Goal: Task Accomplishment & Management: Manage account settings

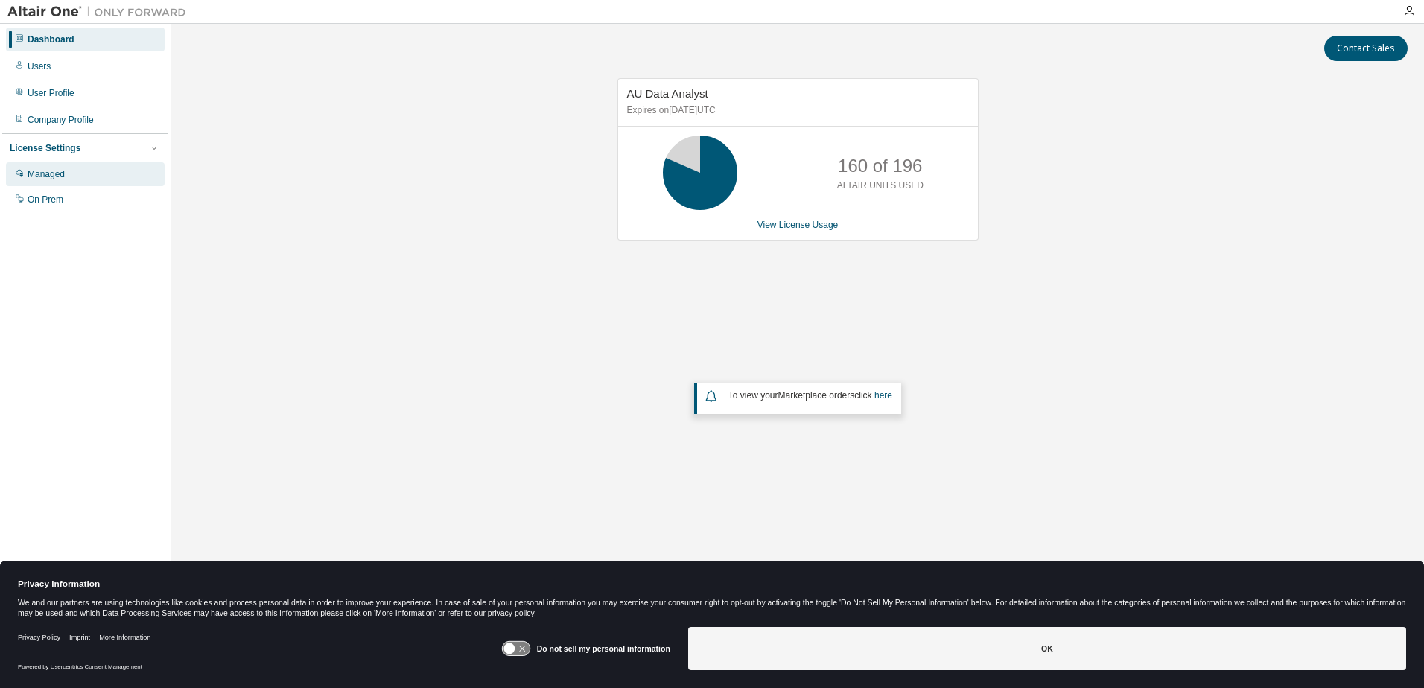
click at [31, 174] on div "Managed" at bounding box center [46, 174] width 37 height 12
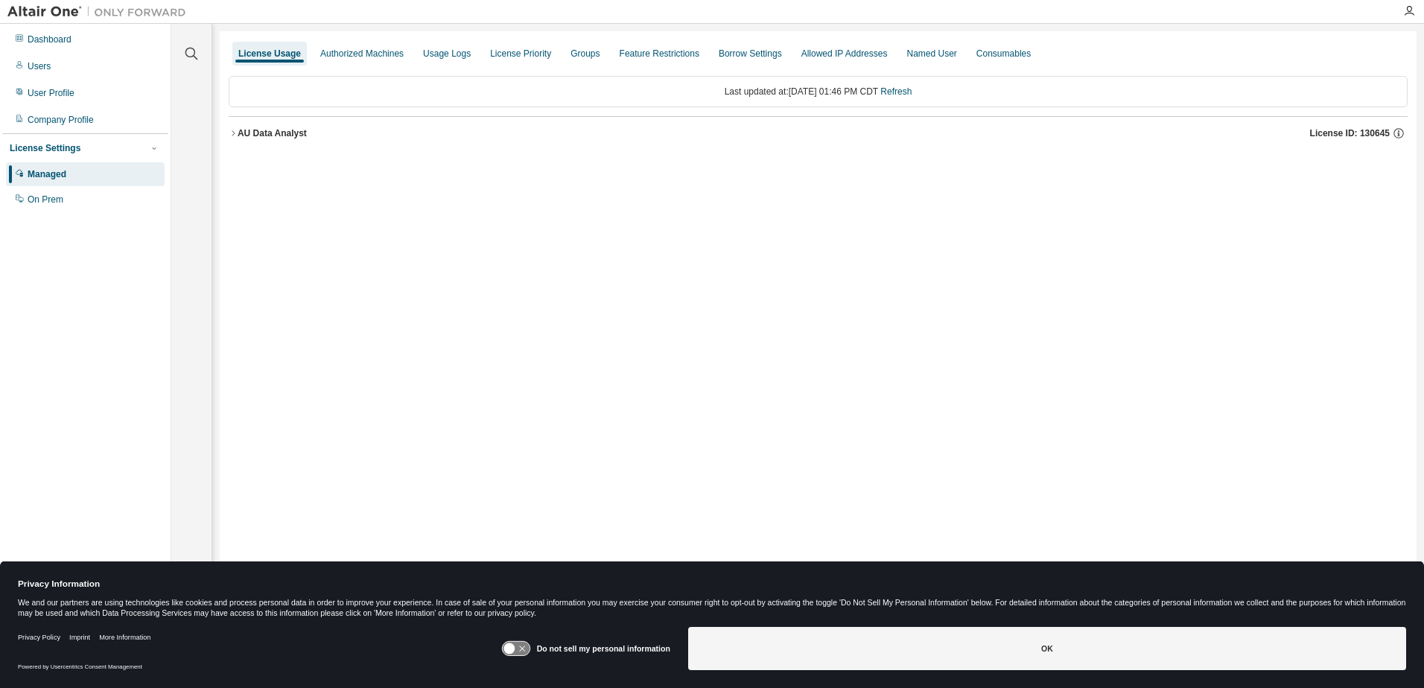
click at [237, 136] on icon "button" at bounding box center [233, 133] width 9 height 9
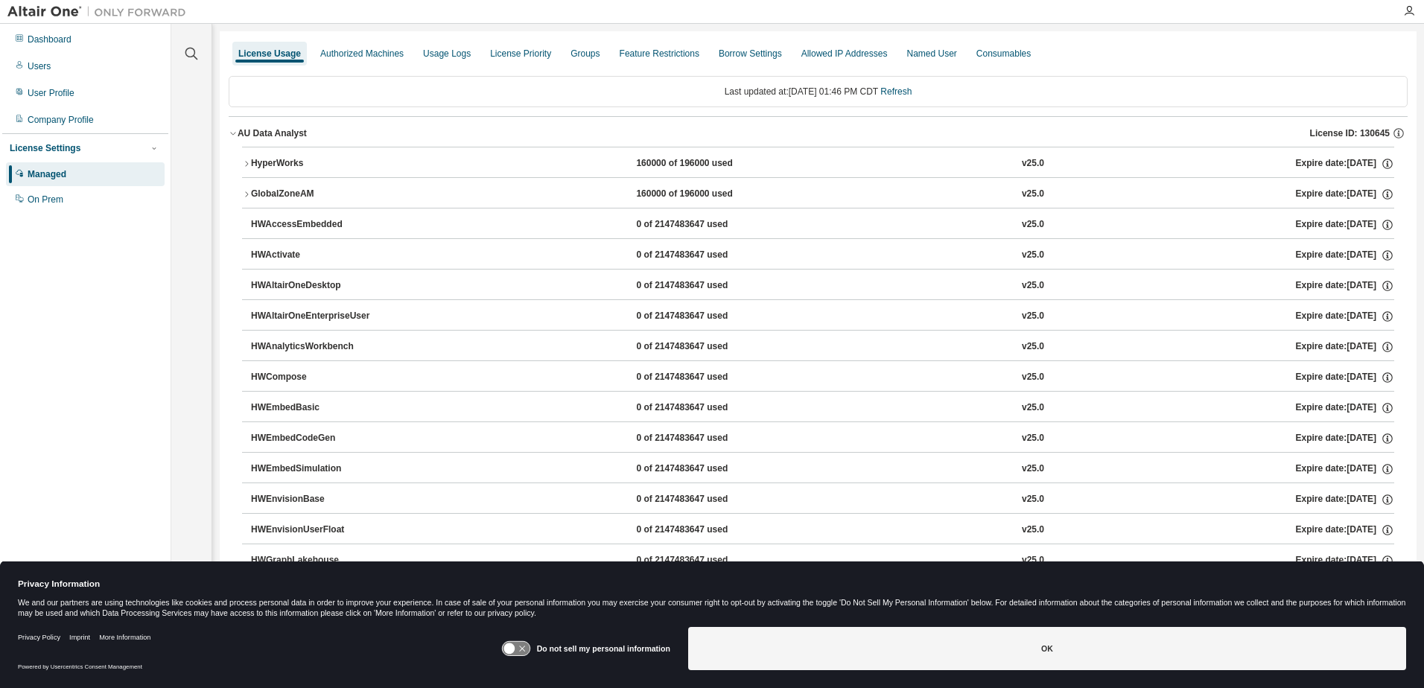
click at [238, 136] on div "AU Data Analyst" at bounding box center [272, 133] width 69 height 12
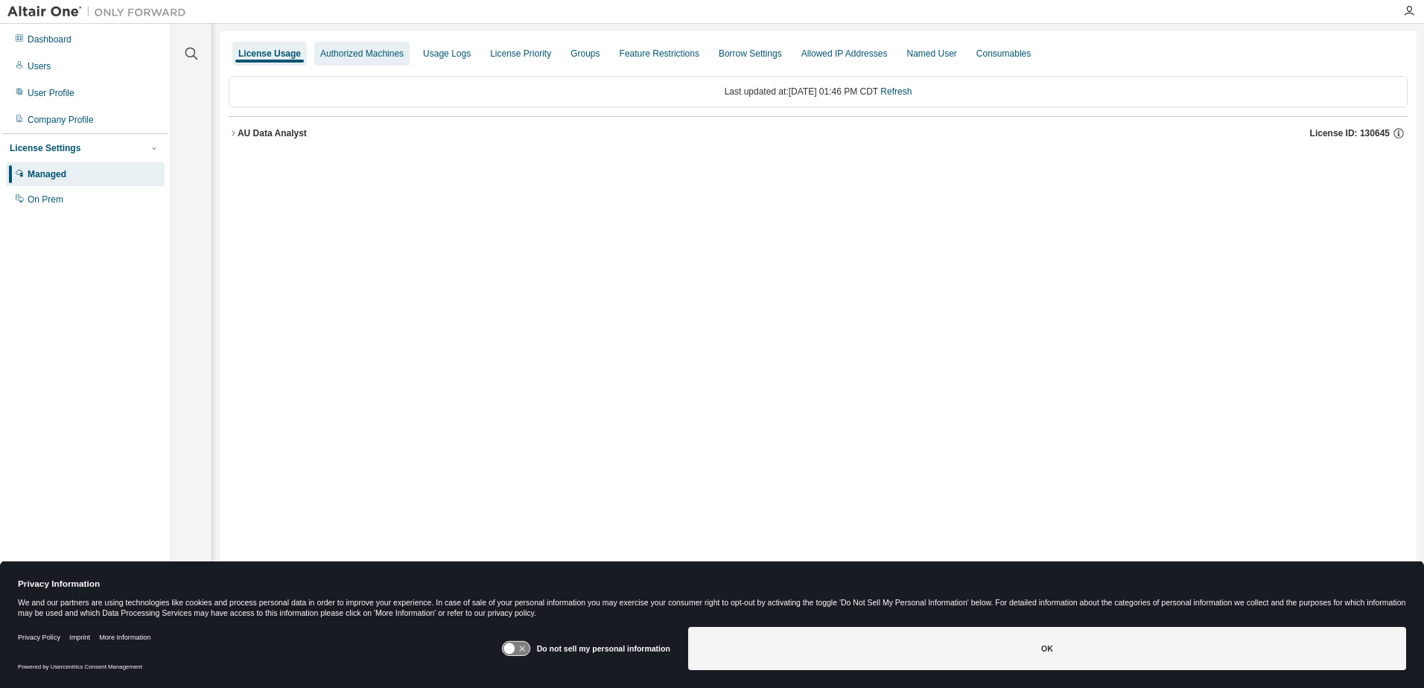
click at [356, 57] on div "Authorized Machines" at bounding box center [361, 54] width 83 height 12
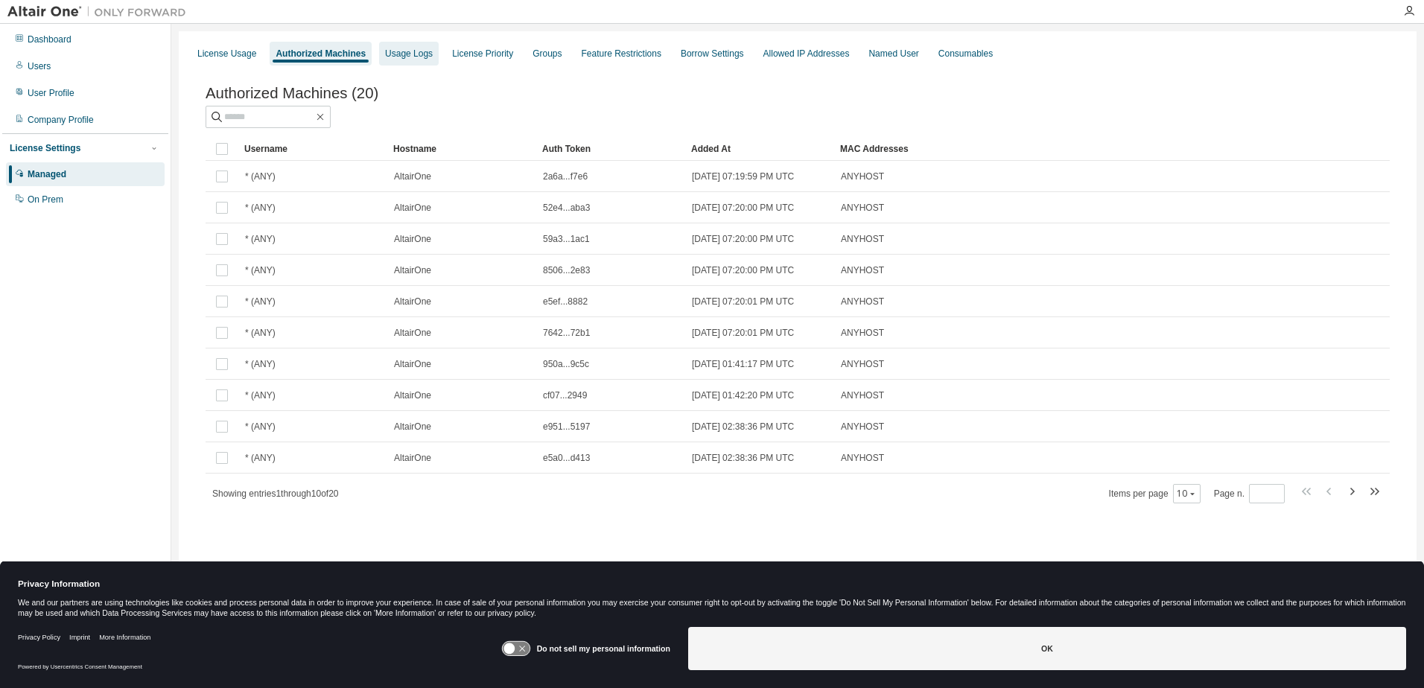
click at [399, 57] on div "Usage Logs" at bounding box center [409, 54] width 48 height 12
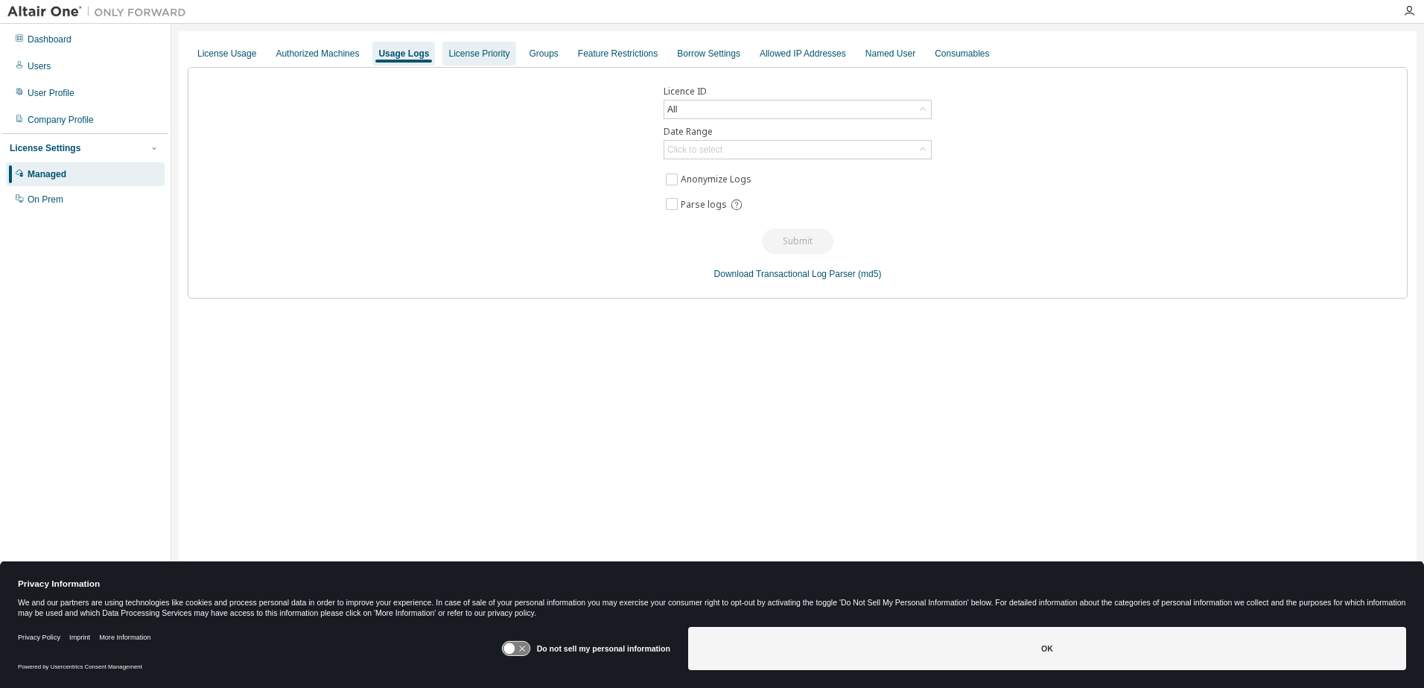
click at [450, 57] on div "License Priority" at bounding box center [478, 54] width 61 height 12
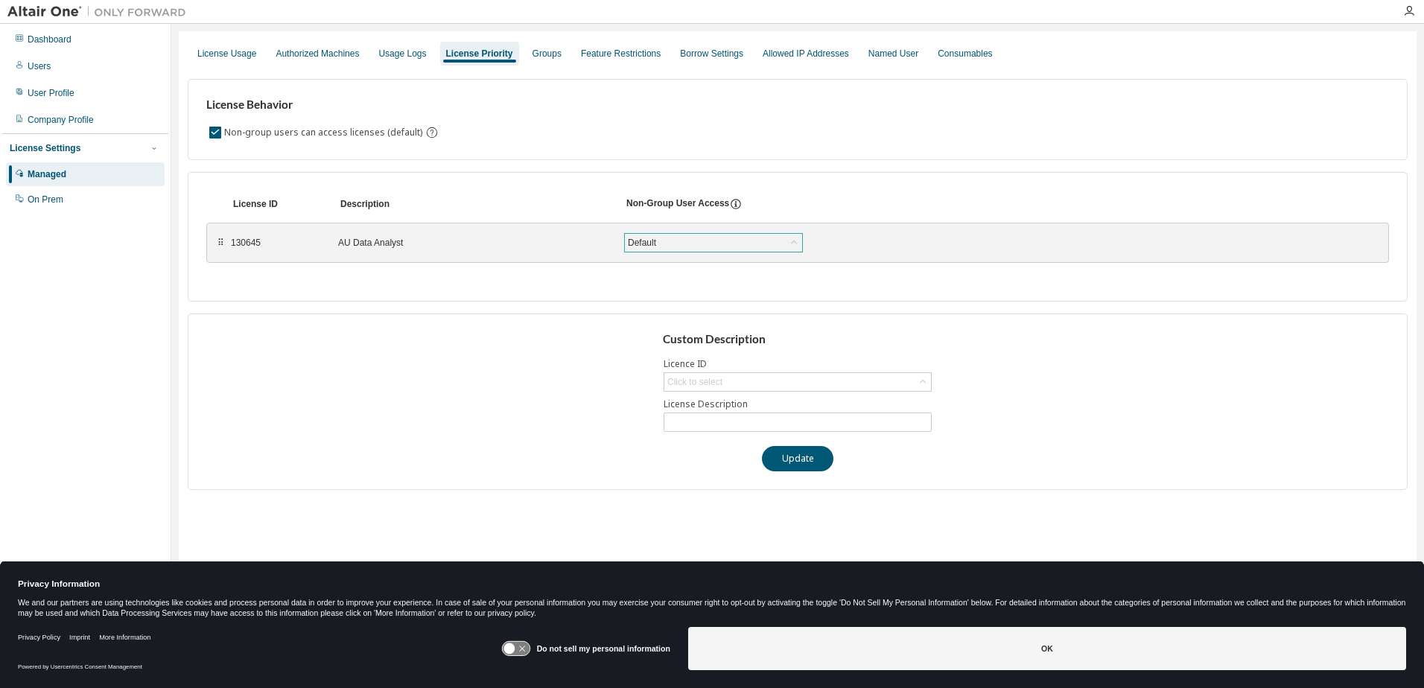
click at [661, 244] on div "Default" at bounding box center [713, 243] width 177 height 18
click at [544, 56] on div "Groups" at bounding box center [547, 54] width 29 height 12
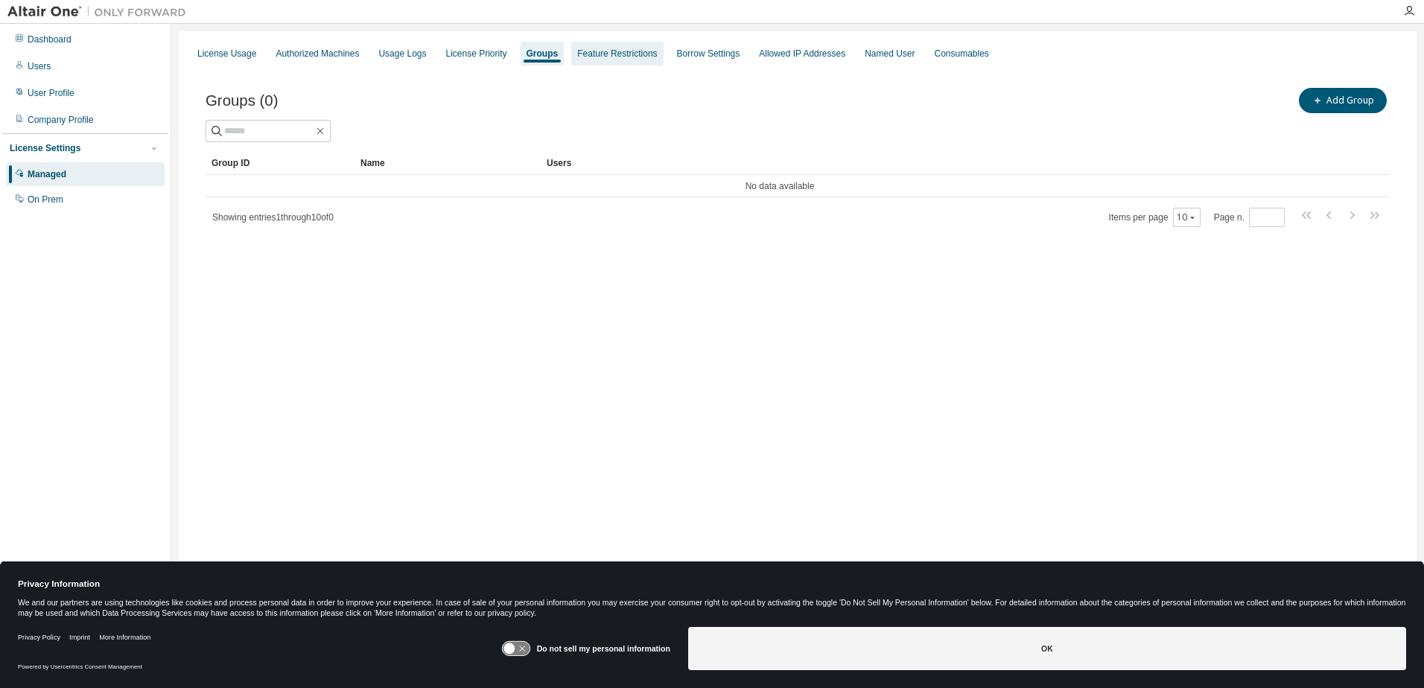
click at [594, 54] on div "Feature Restrictions" at bounding box center [617, 54] width 80 height 12
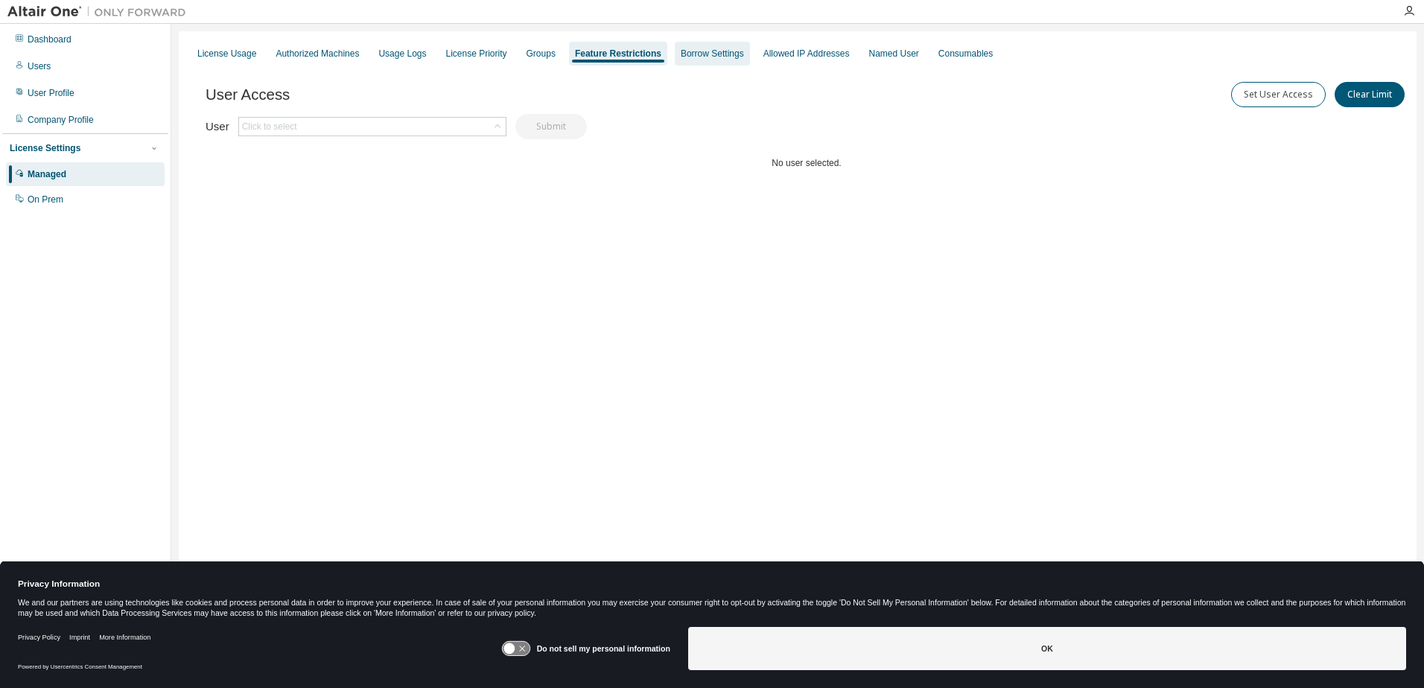
click at [696, 54] on div "Borrow Settings" at bounding box center [712, 54] width 63 height 12
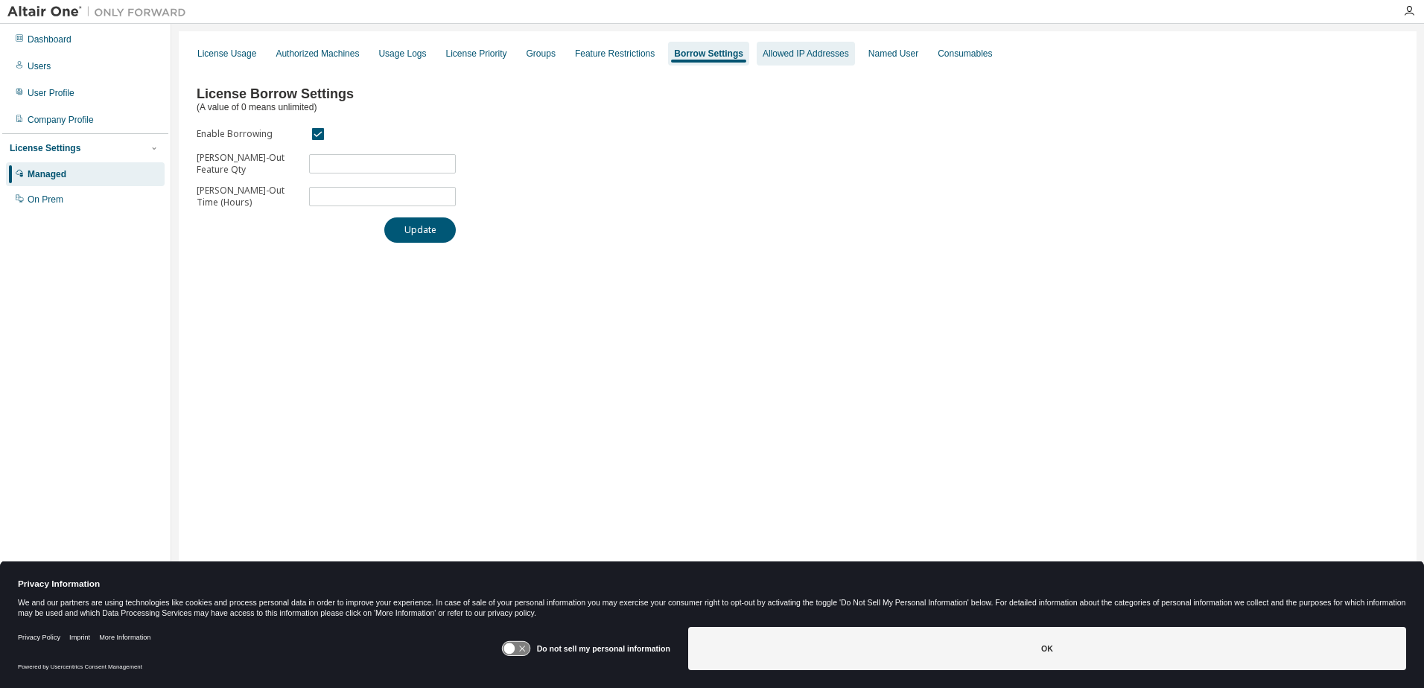
click at [776, 54] on div "Allowed IP Addresses" at bounding box center [806, 54] width 86 height 12
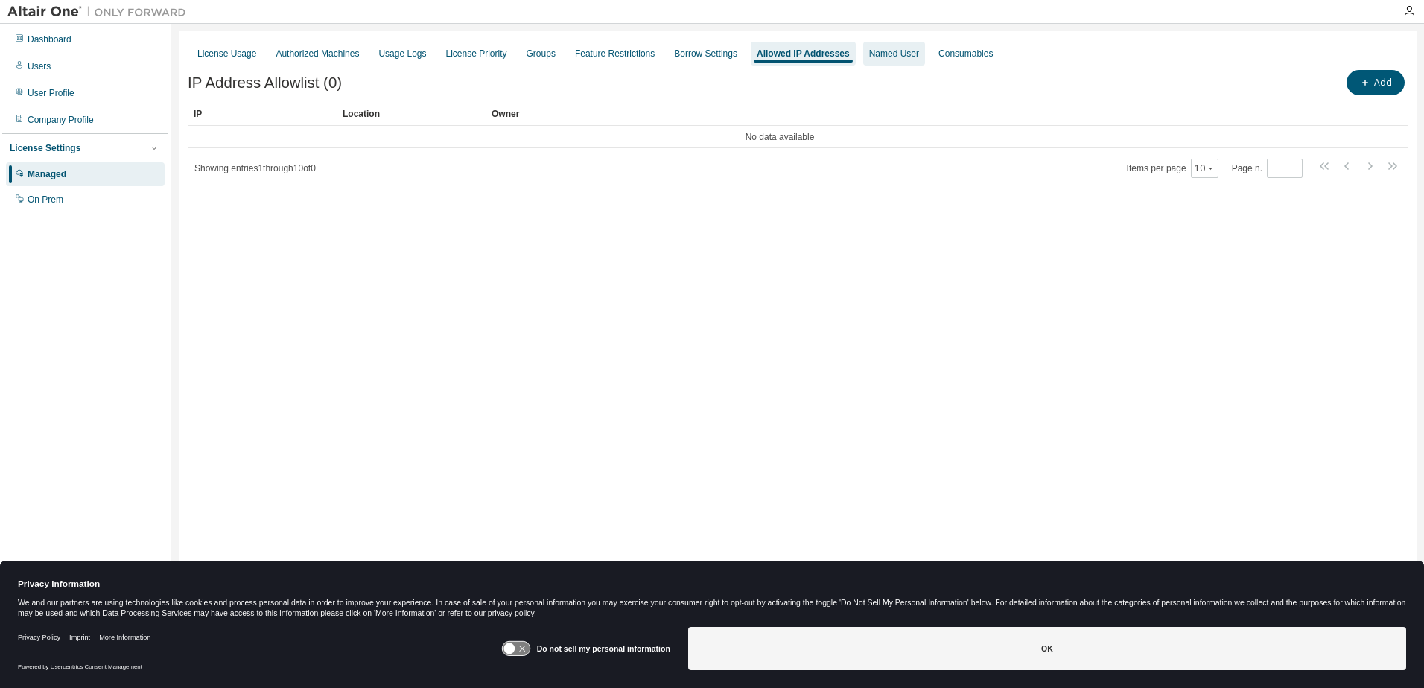
click at [869, 56] on div "Named User" at bounding box center [894, 54] width 50 height 12
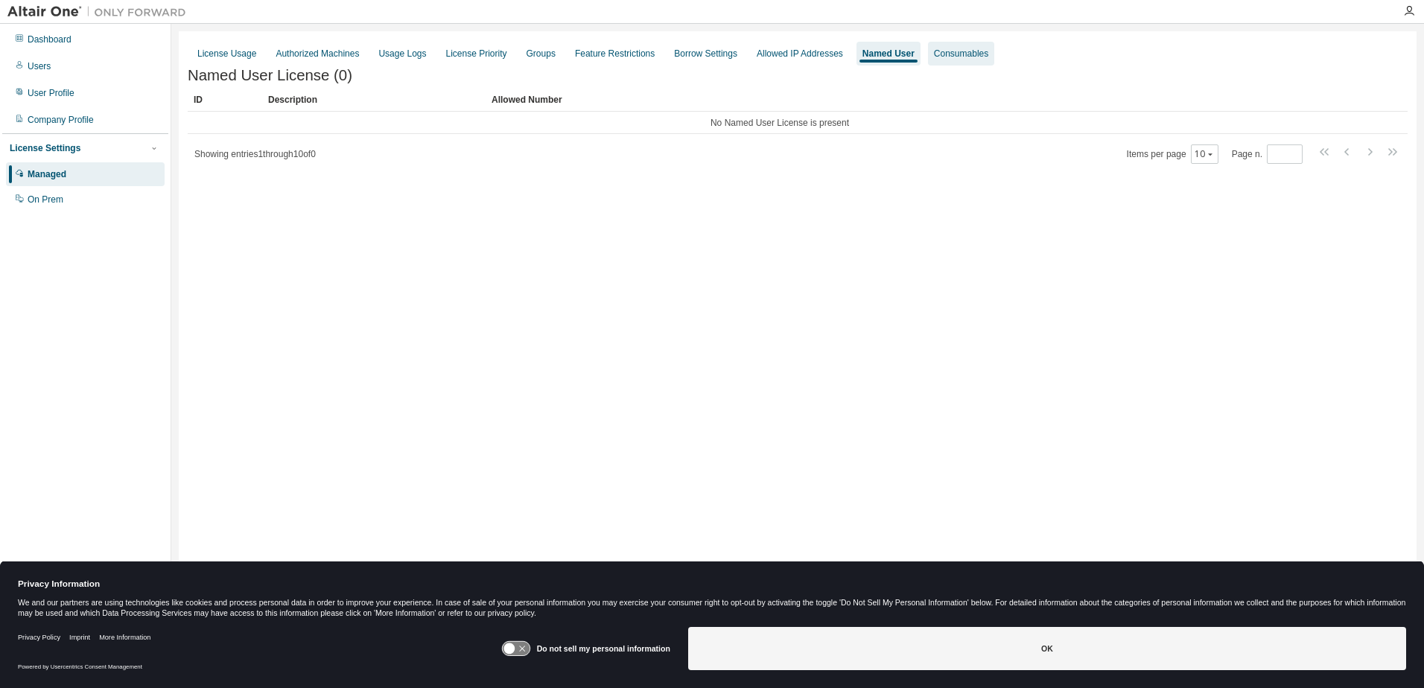
click at [934, 56] on div "Consumables" at bounding box center [961, 54] width 54 height 12
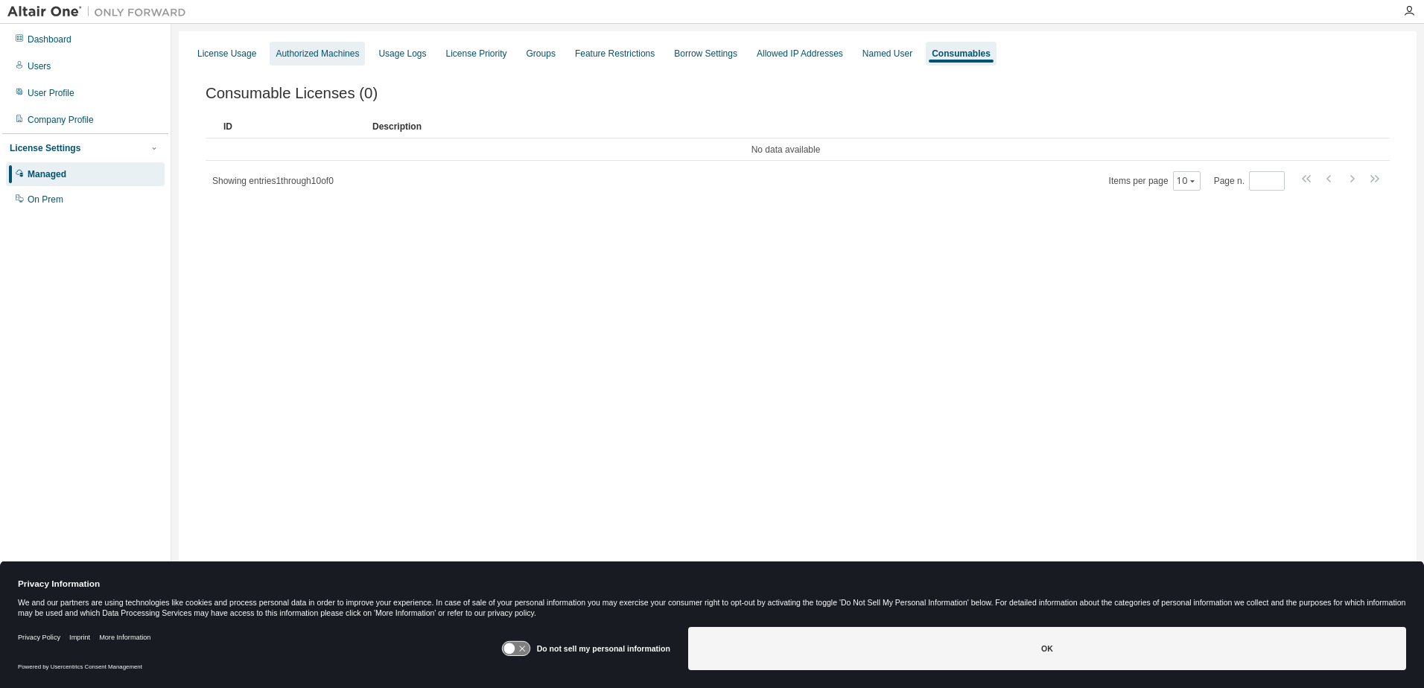
click at [335, 56] on div "Authorized Machines" at bounding box center [317, 54] width 83 height 12
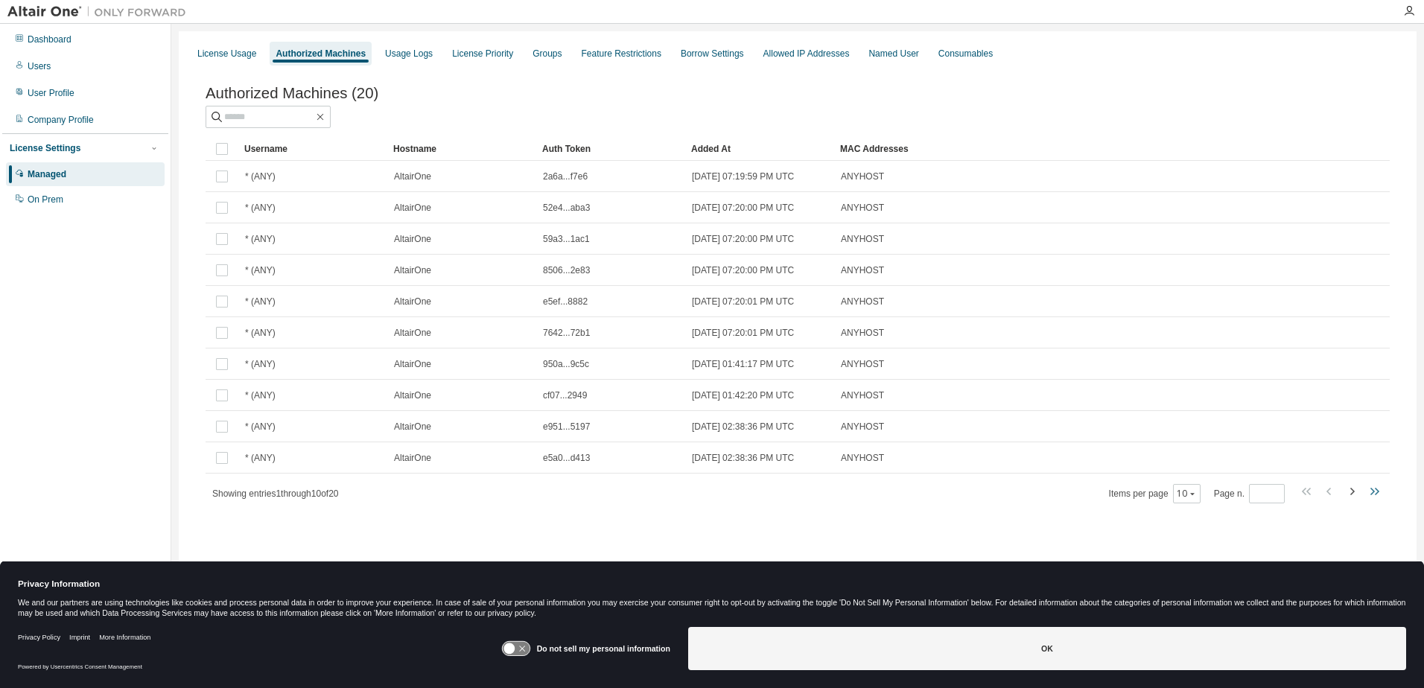
click at [1374, 498] on icon "button" at bounding box center [1374, 492] width 18 height 18
type input "*"
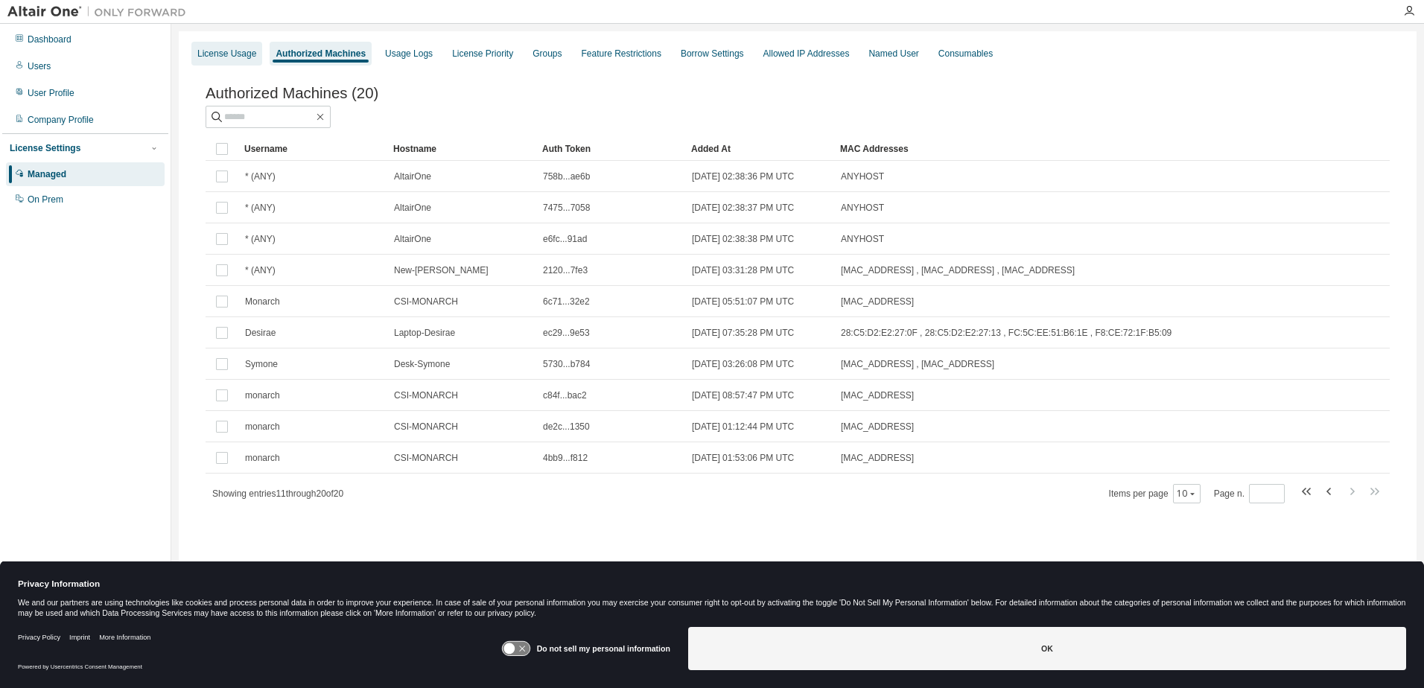
click at [192, 48] on div "License Usage" at bounding box center [226, 54] width 71 height 24
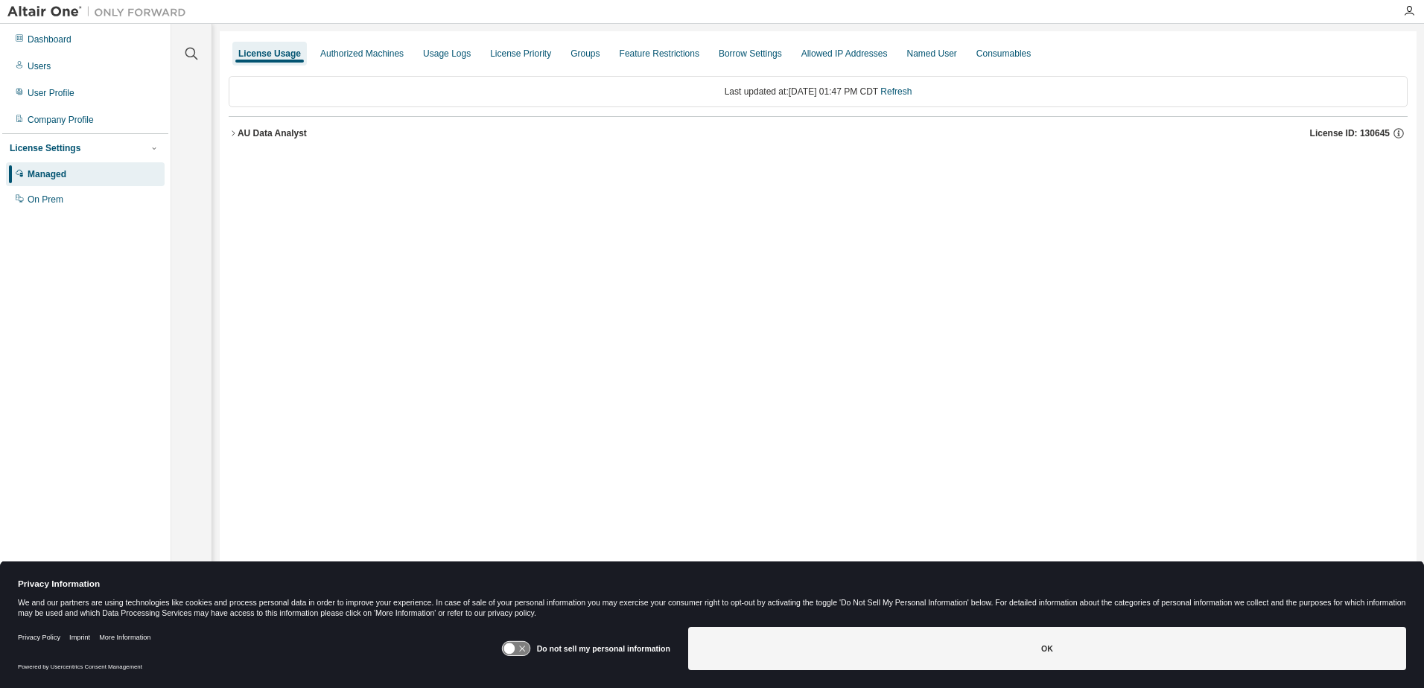
click at [236, 135] on icon "button" at bounding box center [233, 133] width 9 height 9
